Goal: Task Accomplishment & Management: Manage account settings

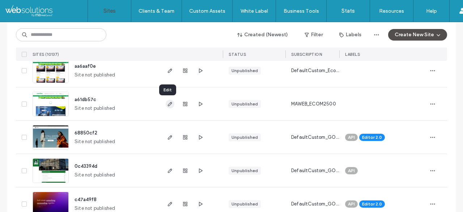
click at [168, 107] on span "button" at bounding box center [170, 103] width 9 height 9
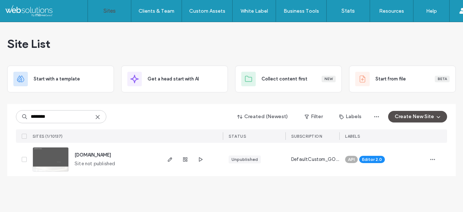
type input "********"
